Goal: Use online tool/utility: Utilize a website feature to perform a specific function

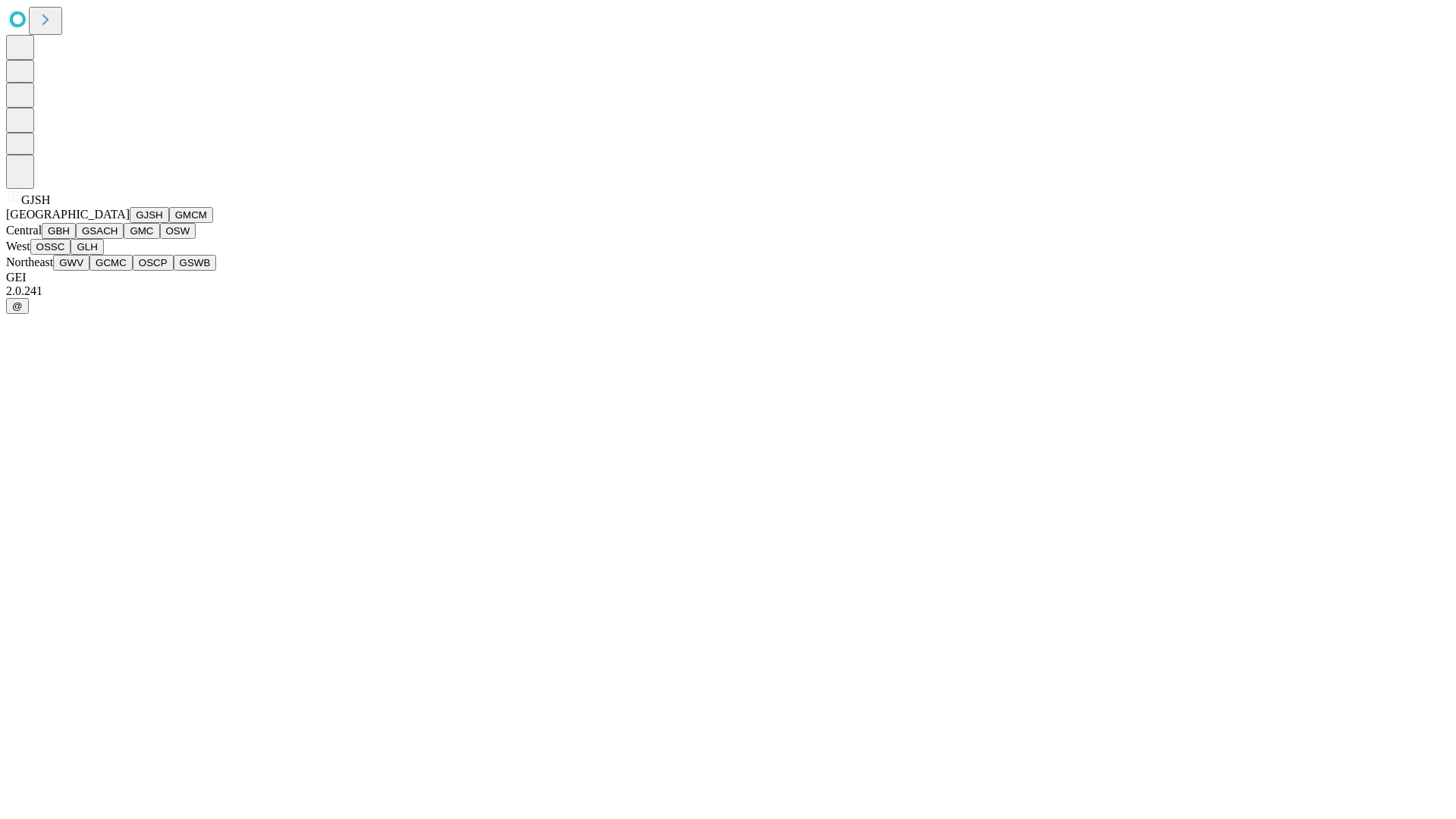
click at [130, 223] on button "GJSH" at bounding box center [149, 215] width 39 height 16
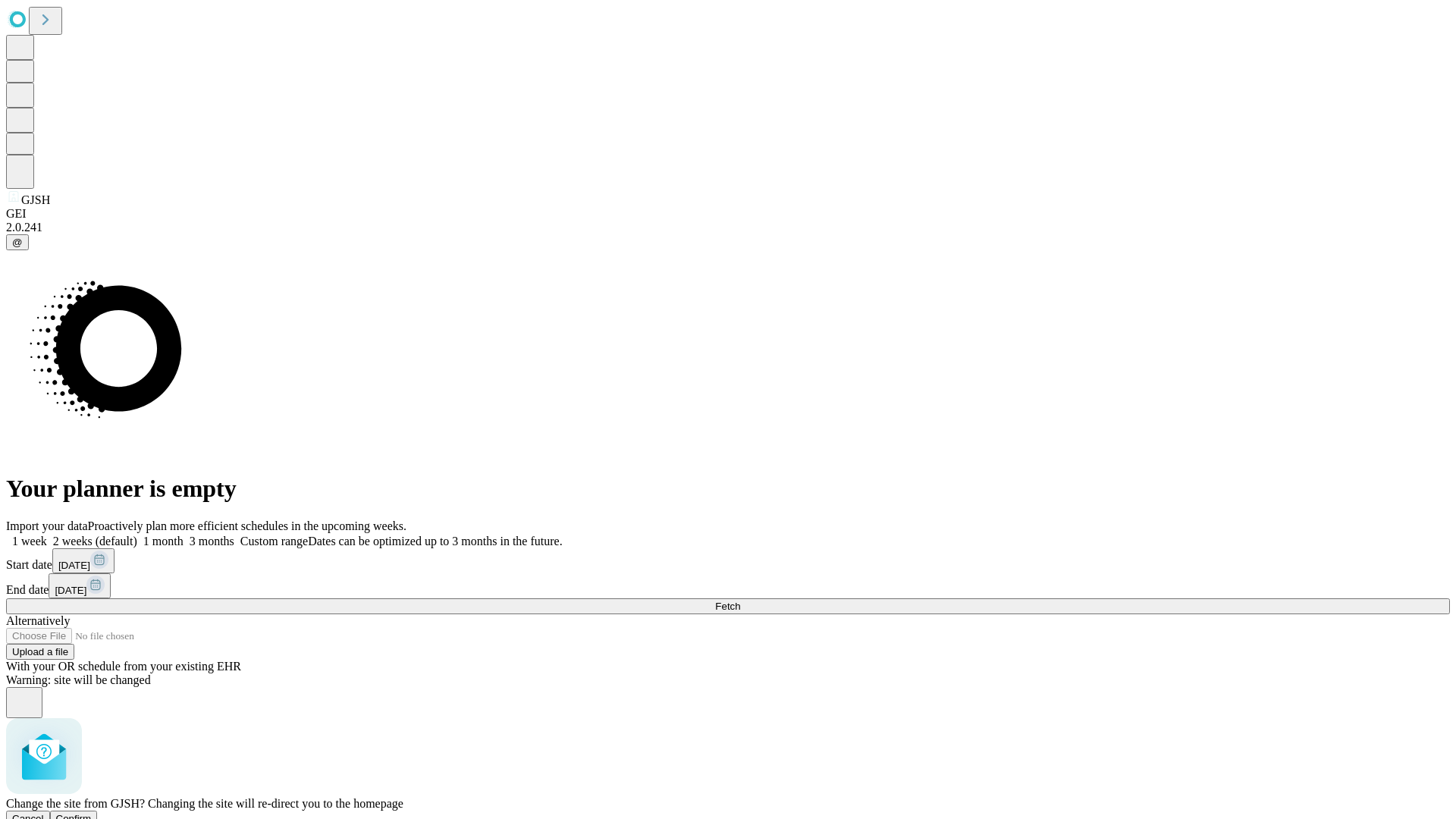
click at [92, 813] on span "Confirm" at bounding box center [74, 818] width 35 height 11
click at [137, 535] on label "2 weeks (default)" at bounding box center [92, 541] width 90 height 13
click at [740, 601] on span "Fetch" at bounding box center [727, 606] width 25 height 11
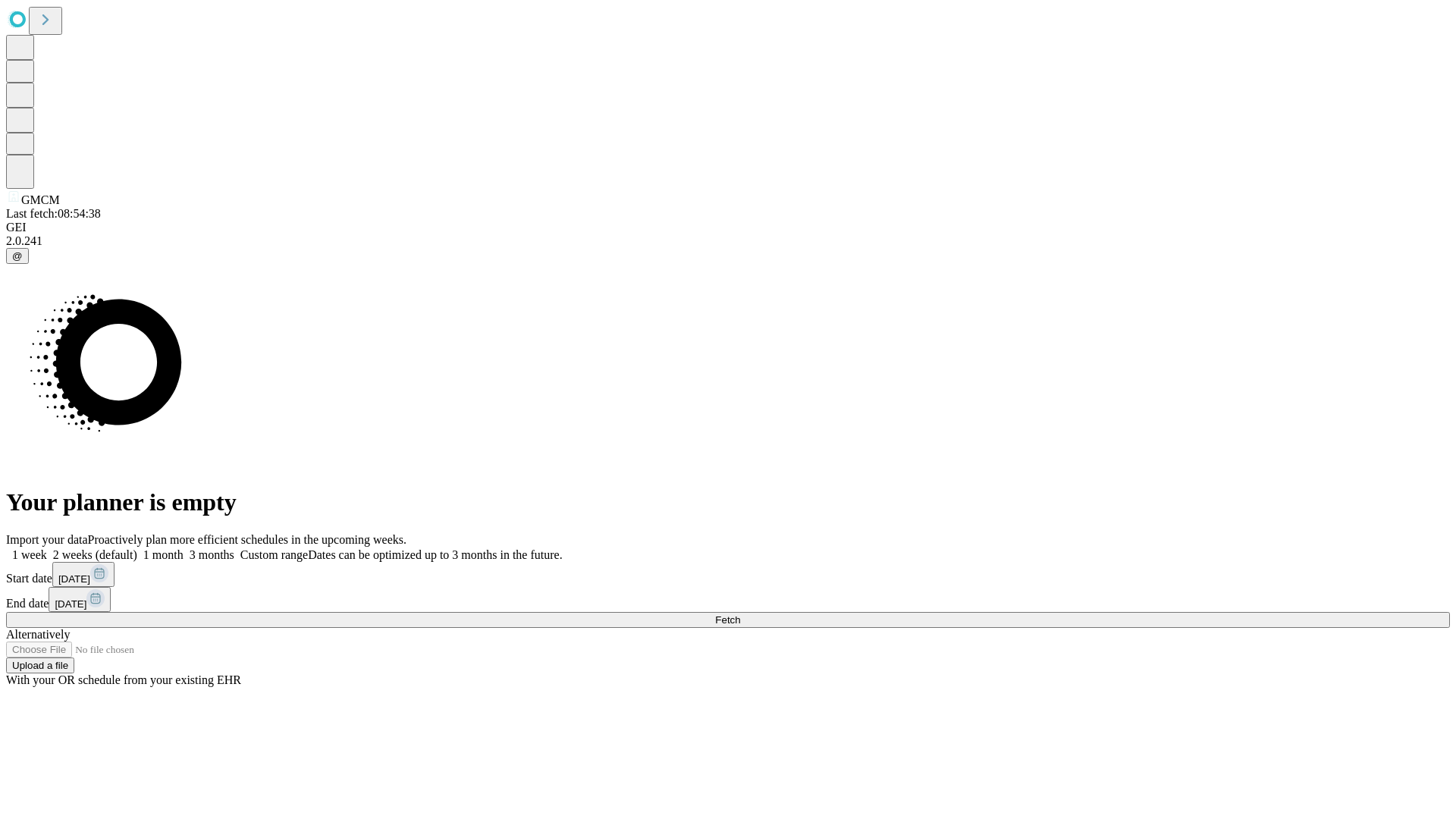
click at [137, 548] on label "2 weeks (default)" at bounding box center [92, 555] width 90 height 13
click at [740, 614] on span "Fetch" at bounding box center [727, 620] width 25 height 11
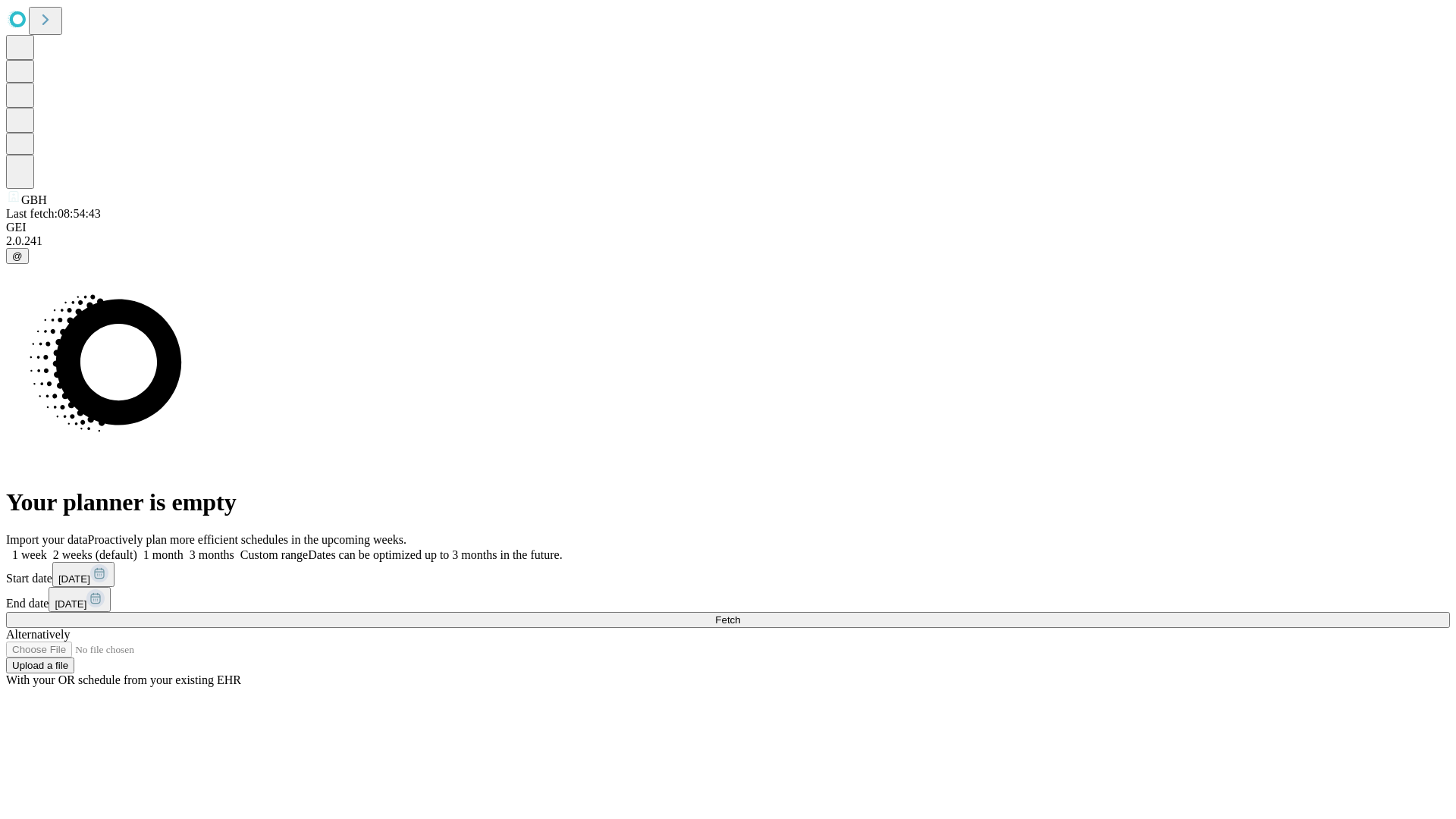
click at [137, 548] on label "2 weeks (default)" at bounding box center [92, 555] width 90 height 13
click at [740, 614] on span "Fetch" at bounding box center [727, 620] width 25 height 11
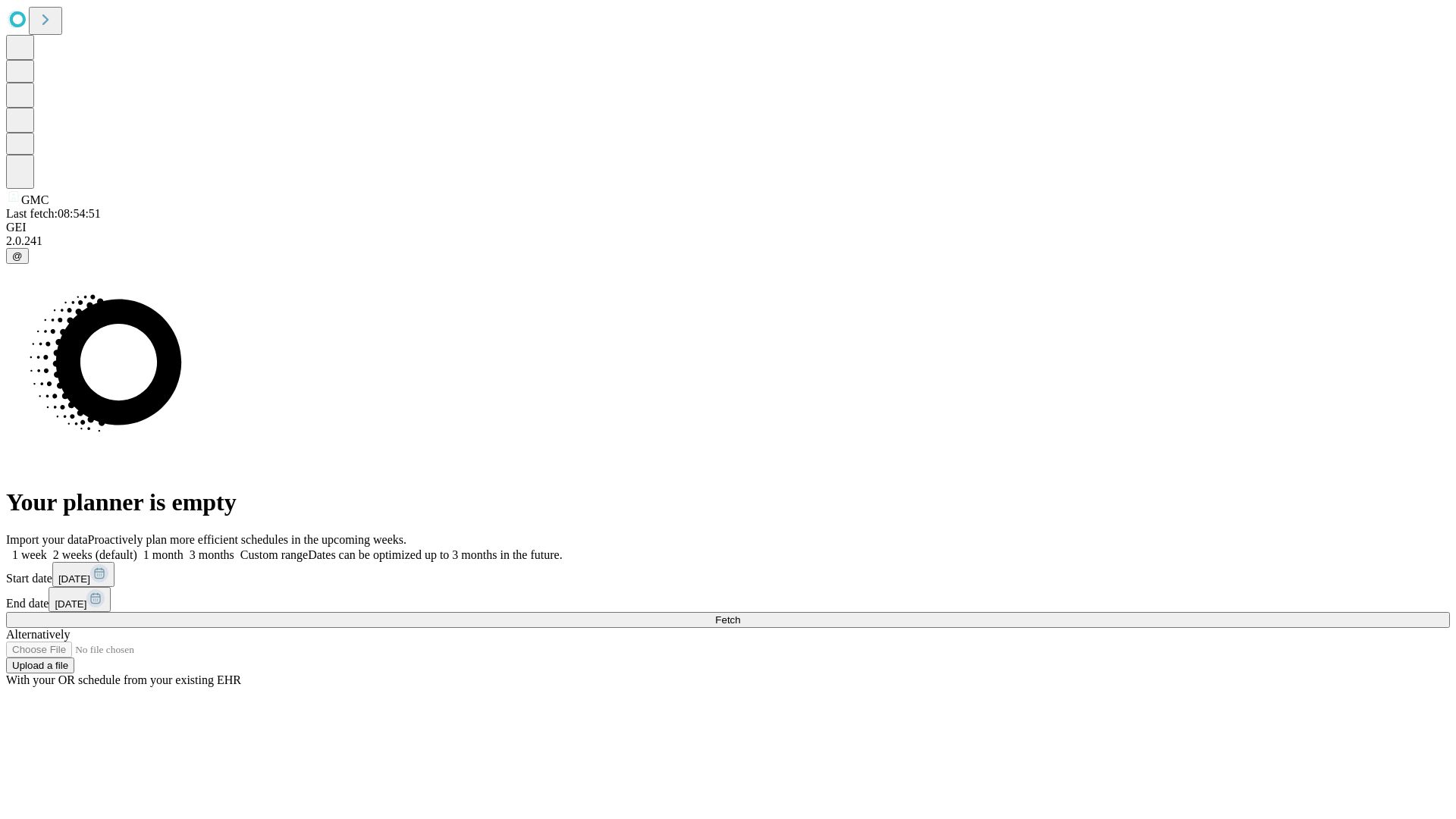
click at [137, 548] on label "2 weeks (default)" at bounding box center [92, 555] width 90 height 13
click at [740, 614] on span "Fetch" at bounding box center [727, 620] width 25 height 11
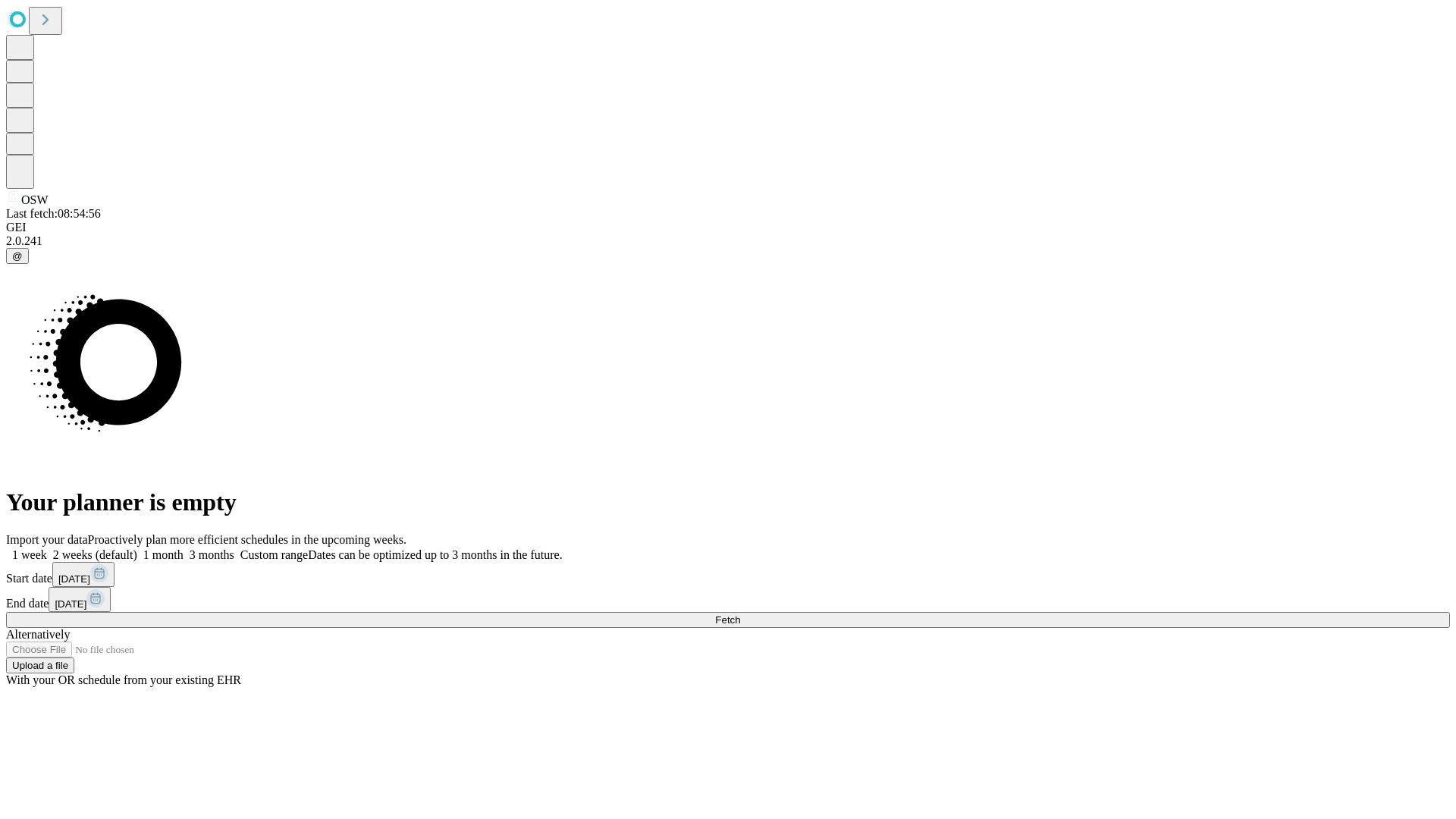
click at [740, 614] on span "Fetch" at bounding box center [727, 620] width 25 height 11
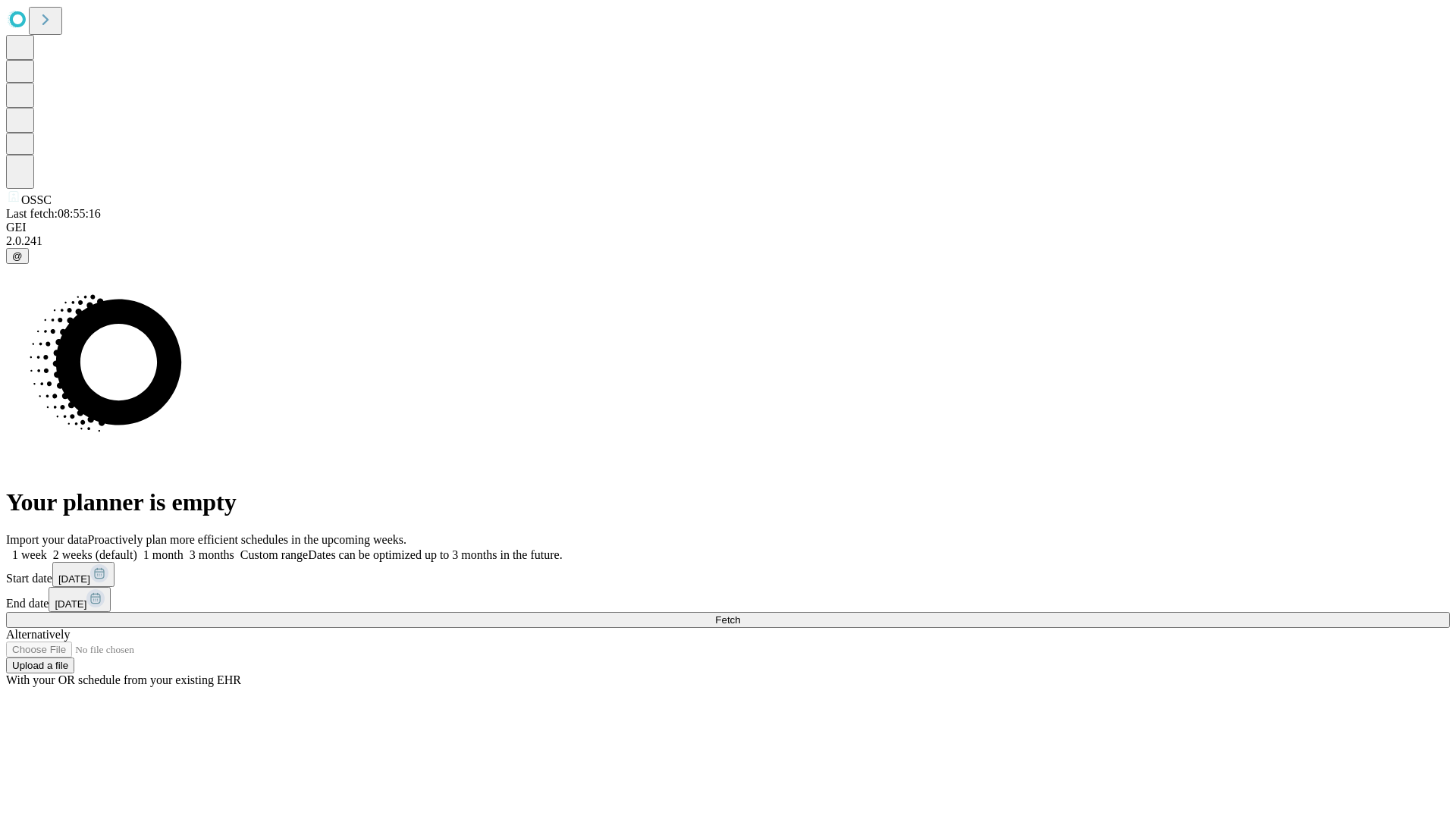
click at [740, 614] on span "Fetch" at bounding box center [727, 620] width 25 height 11
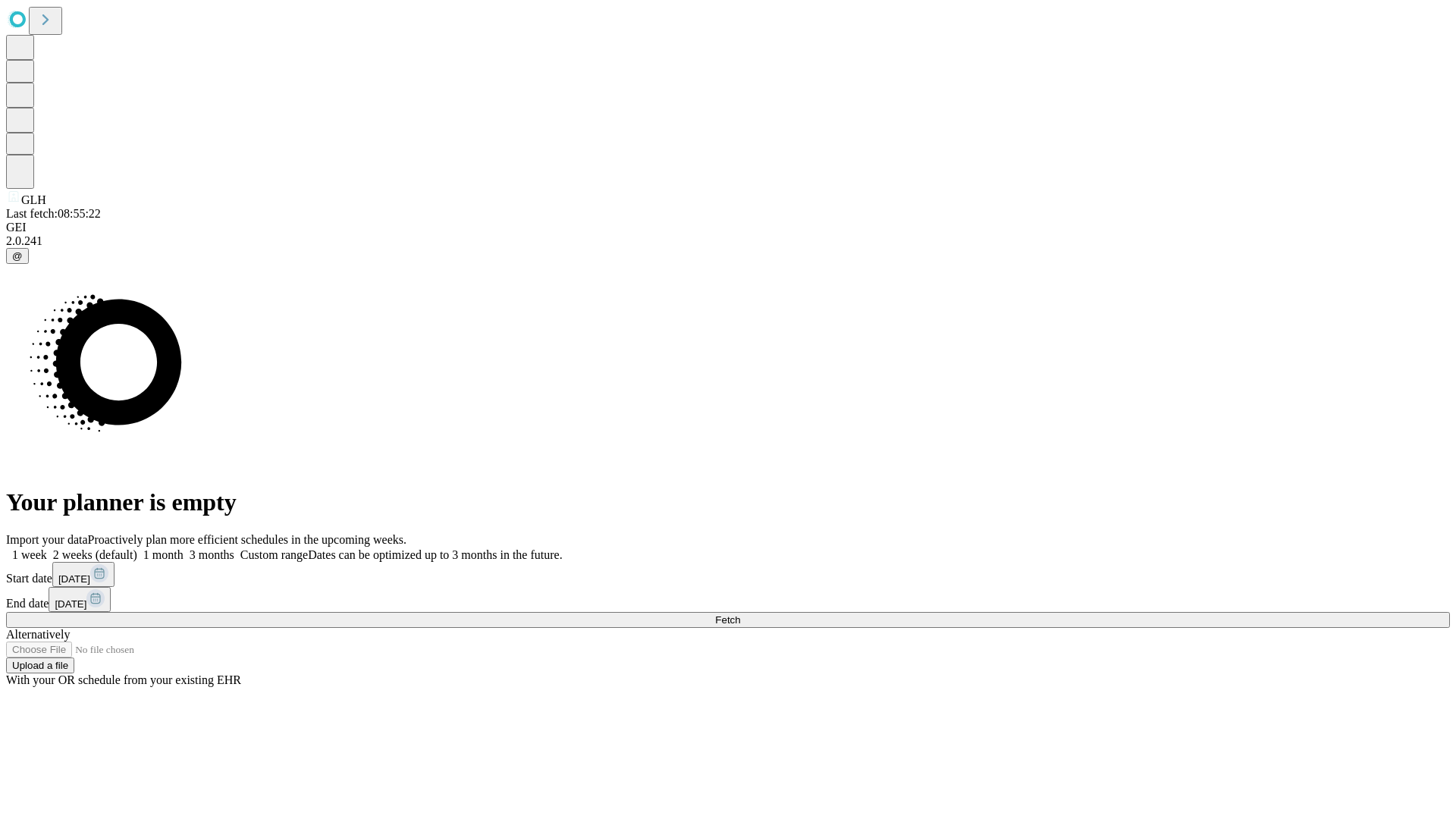
click at [137, 548] on label "2 weeks (default)" at bounding box center [92, 555] width 90 height 13
click at [740, 614] on span "Fetch" at bounding box center [727, 620] width 25 height 11
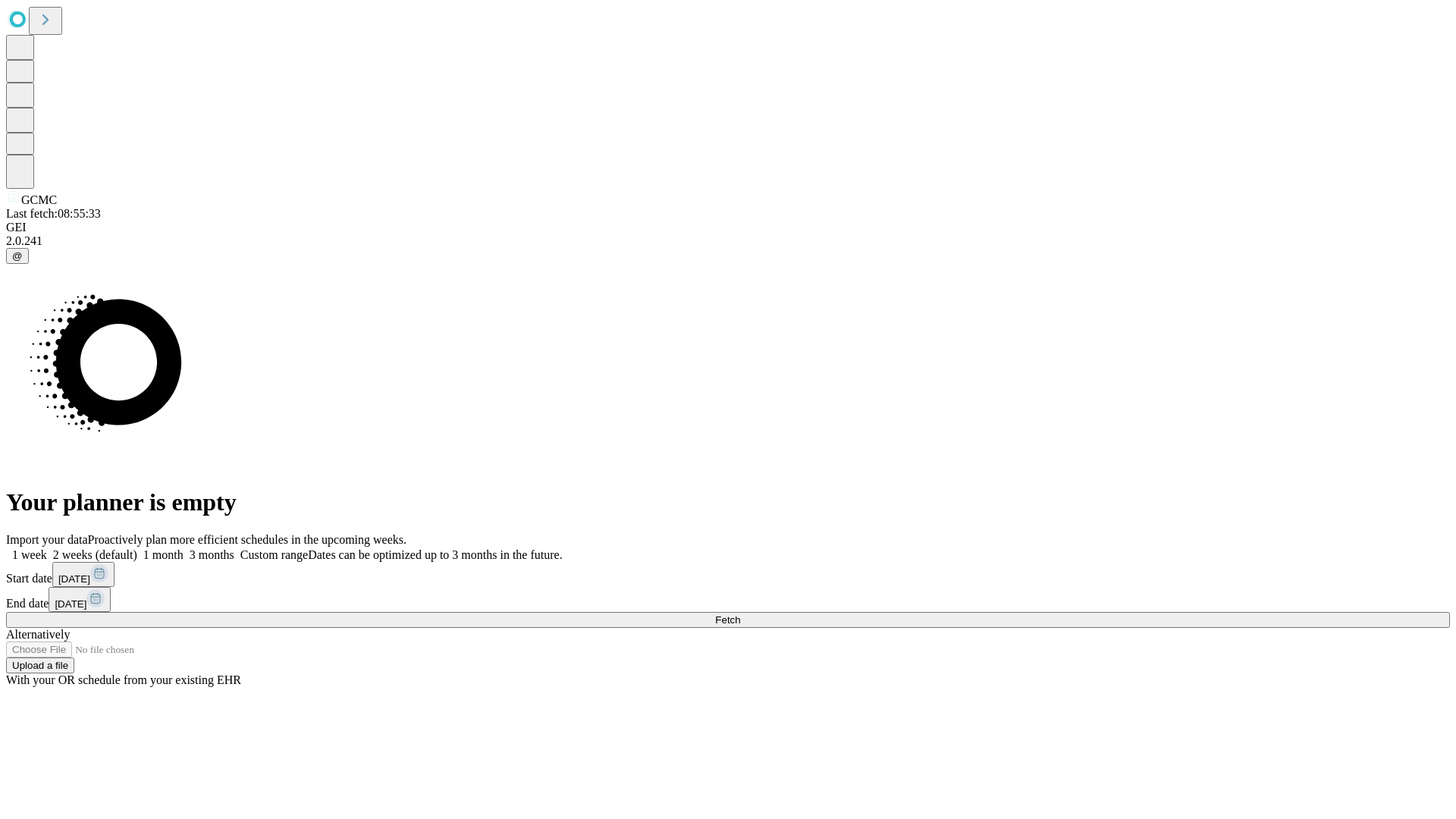
click at [137, 548] on label "2 weeks (default)" at bounding box center [92, 555] width 90 height 13
click at [740, 614] on span "Fetch" at bounding box center [727, 620] width 25 height 11
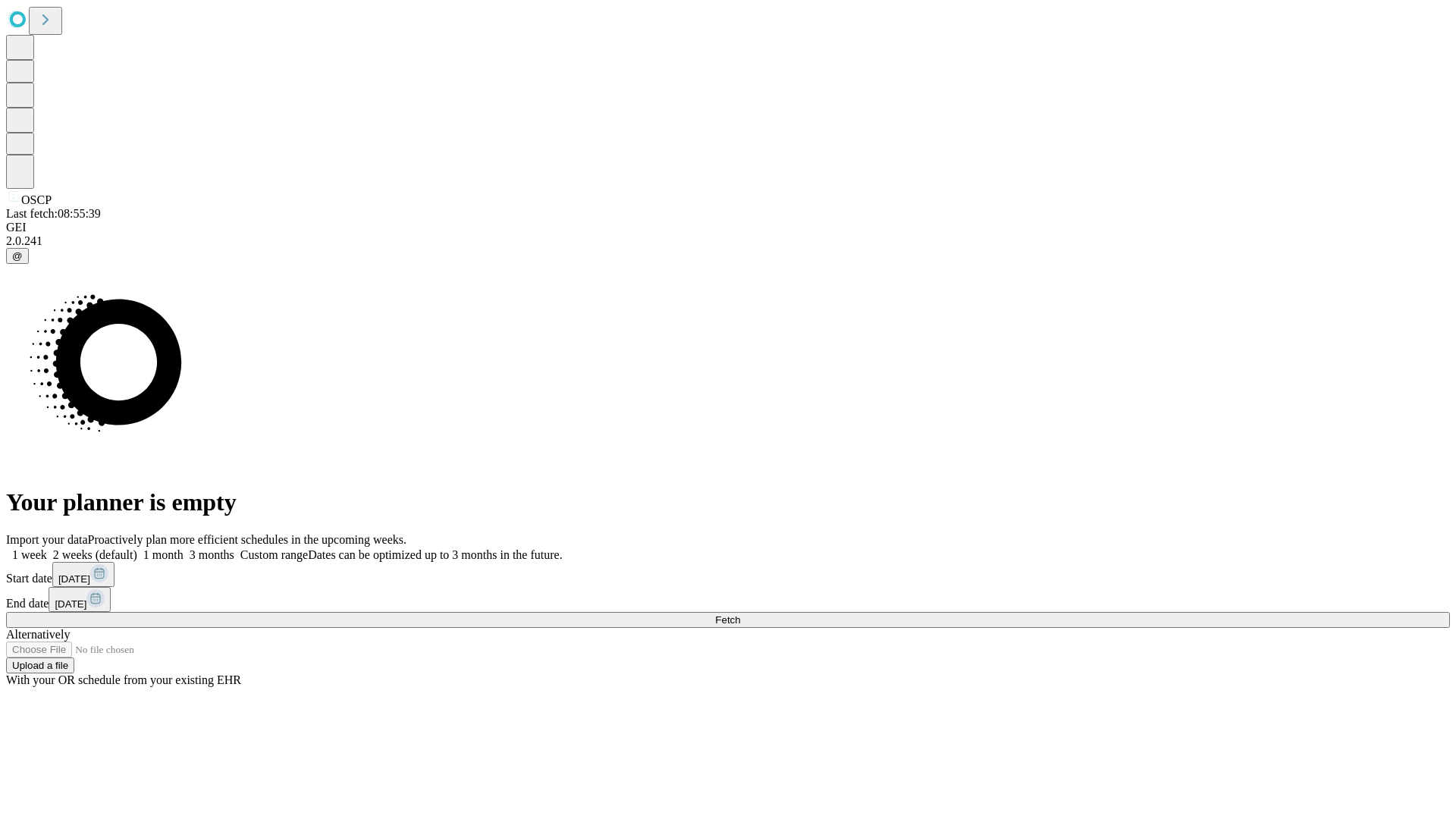
click at [137, 548] on label "2 weeks (default)" at bounding box center [92, 555] width 90 height 13
click at [740, 614] on span "Fetch" at bounding box center [727, 620] width 25 height 11
